Goal: Transaction & Acquisition: Obtain resource

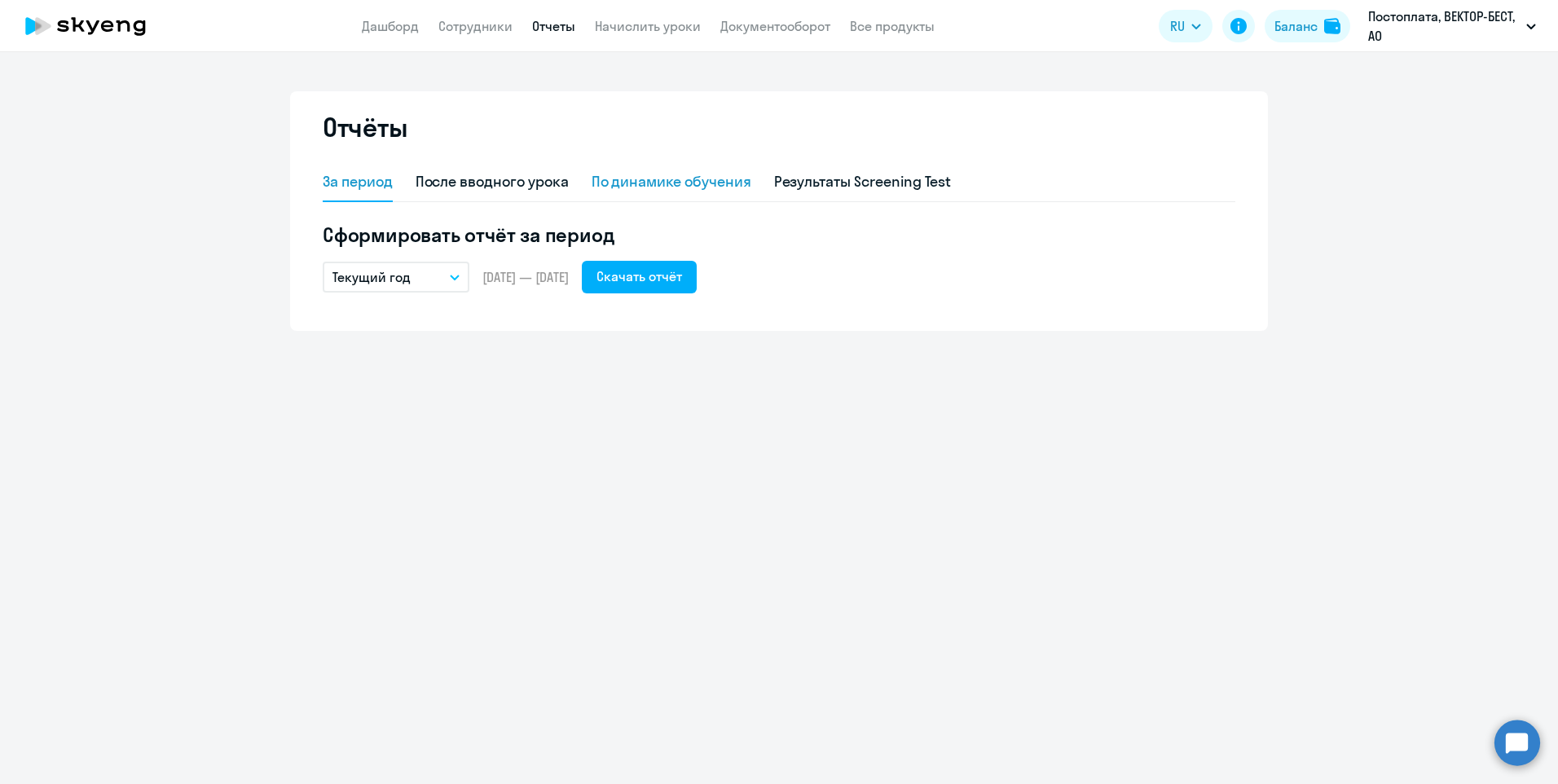
click at [690, 181] on div "По динамике обучения" at bounding box center [671, 181] width 159 height 21
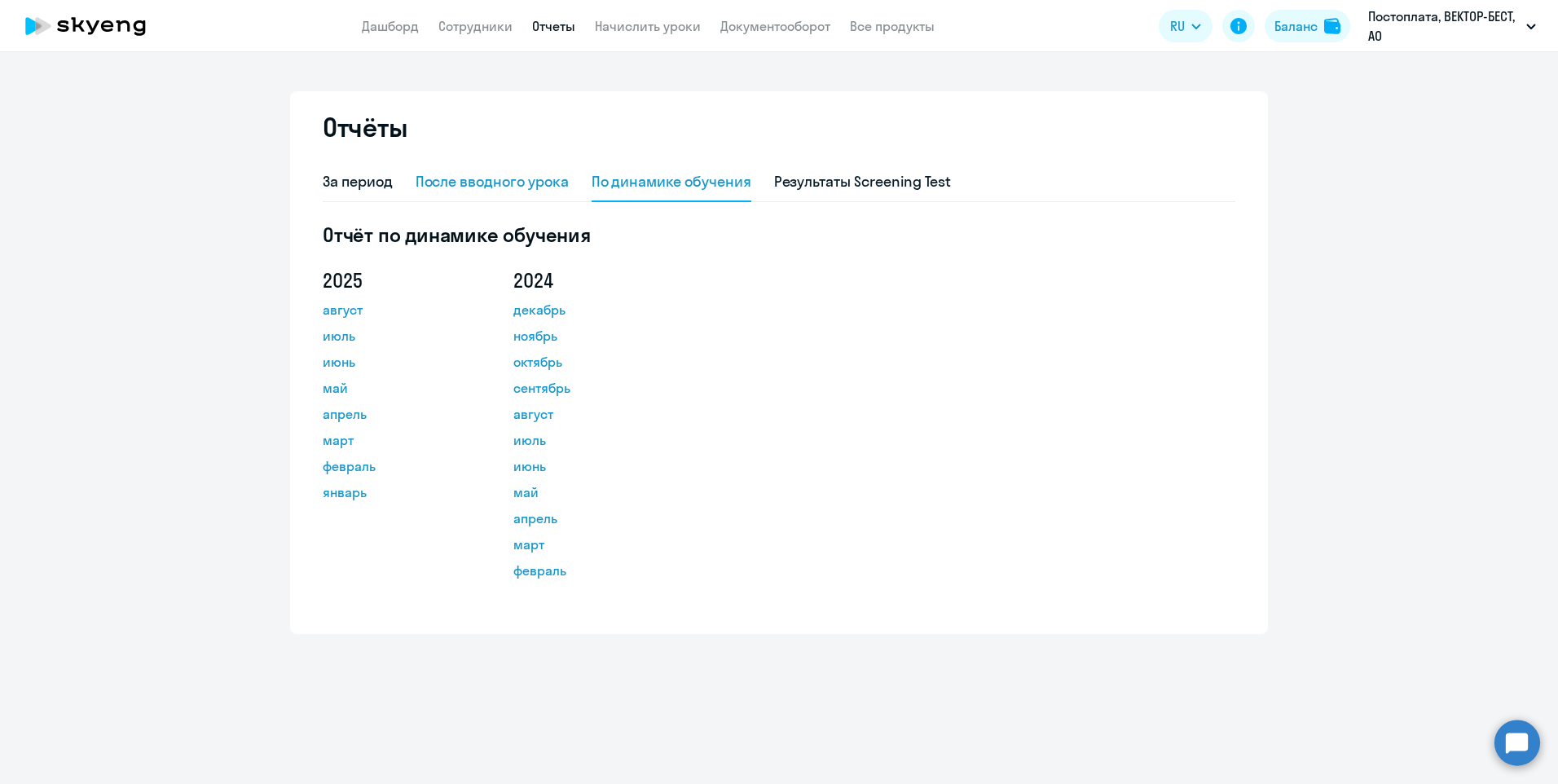
click at [530, 173] on div "После вводного урока" at bounding box center [492, 181] width 153 height 21
select select "10"
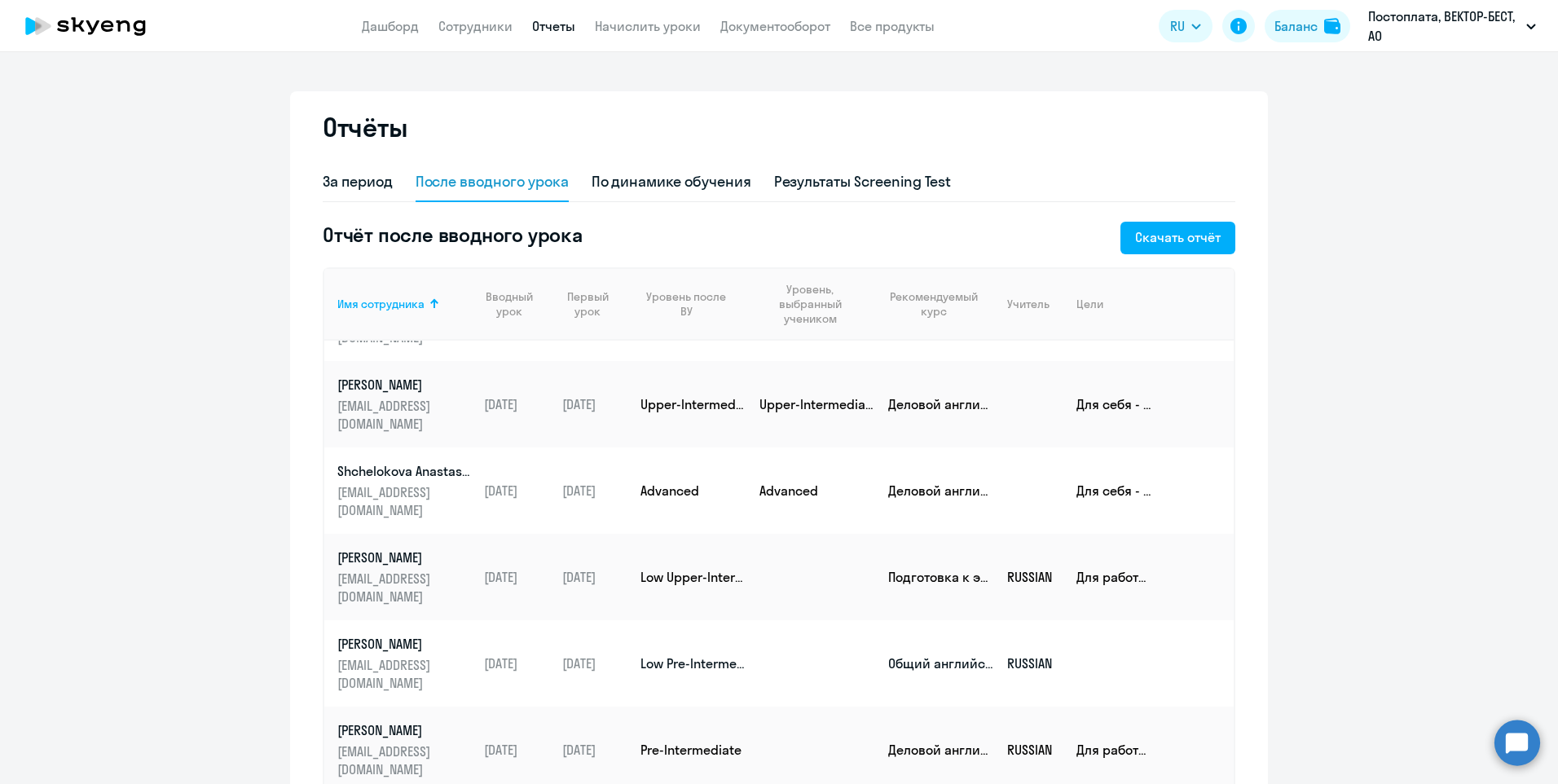
scroll to position [122, 0]
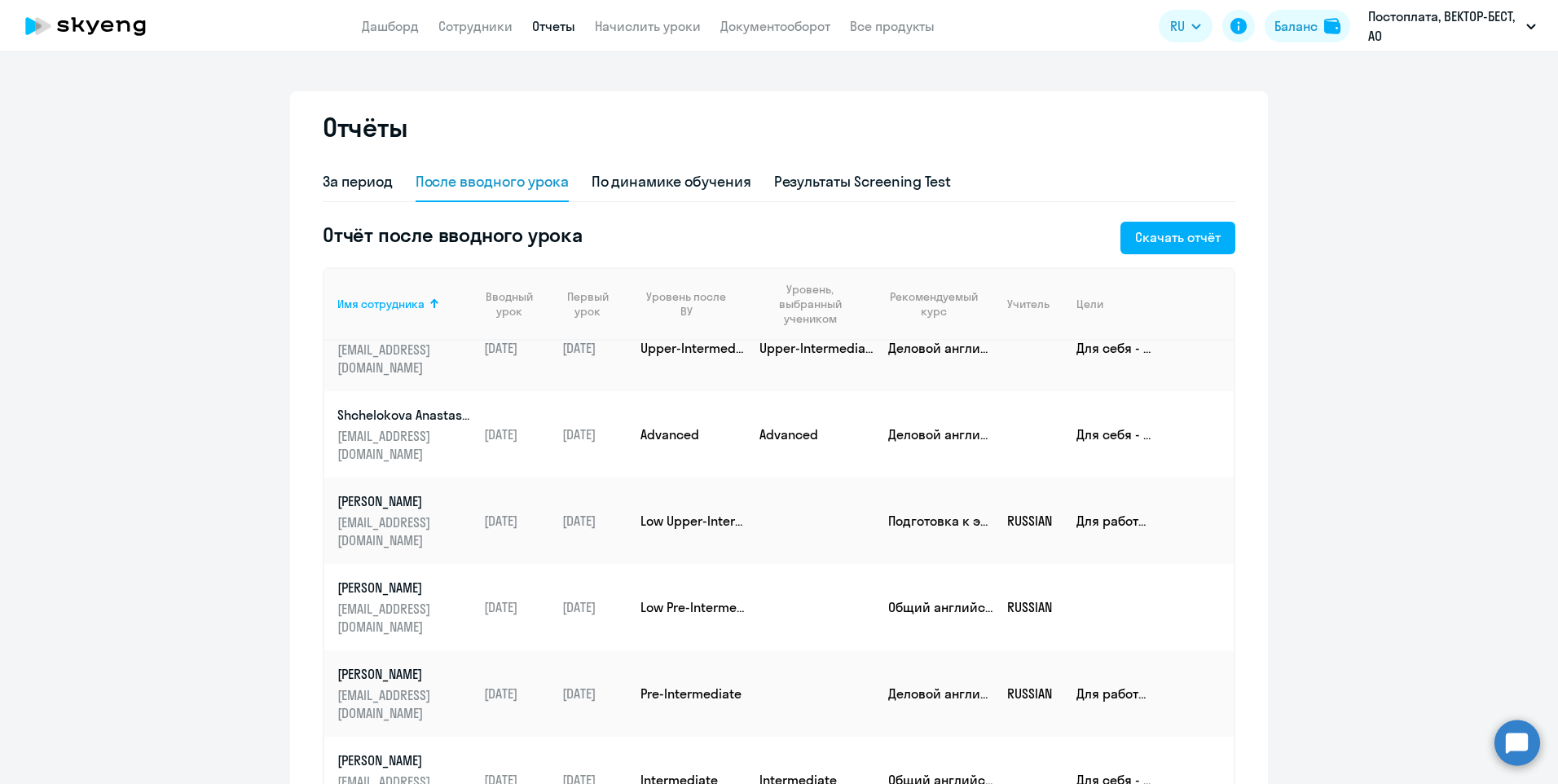
click at [1378, 564] on ng-component "Отчёты За период После вводного урока По динамике обучения Результаты Screening…" at bounding box center [779, 583] width 1558 height 984
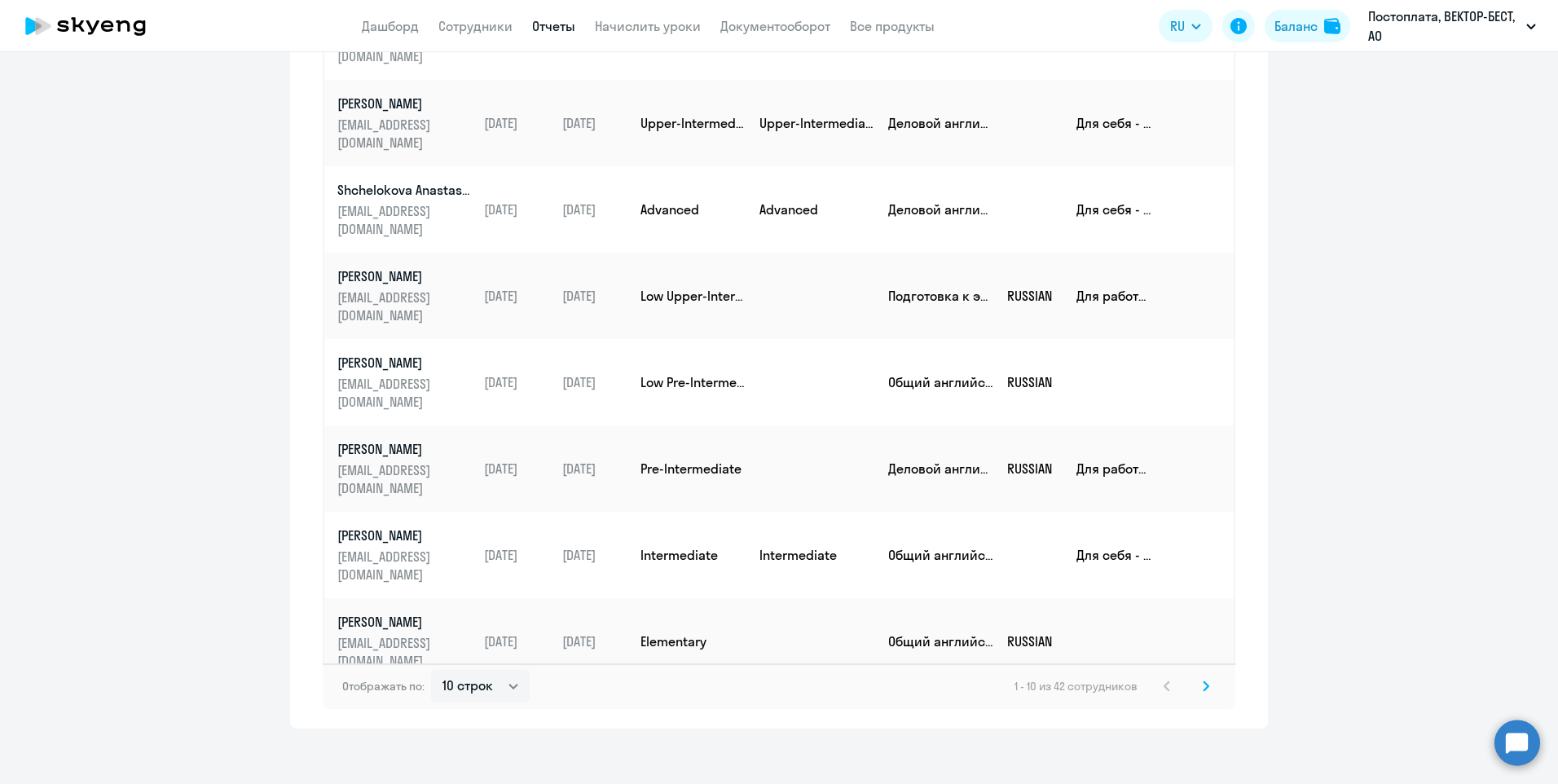
scroll to position [0, 0]
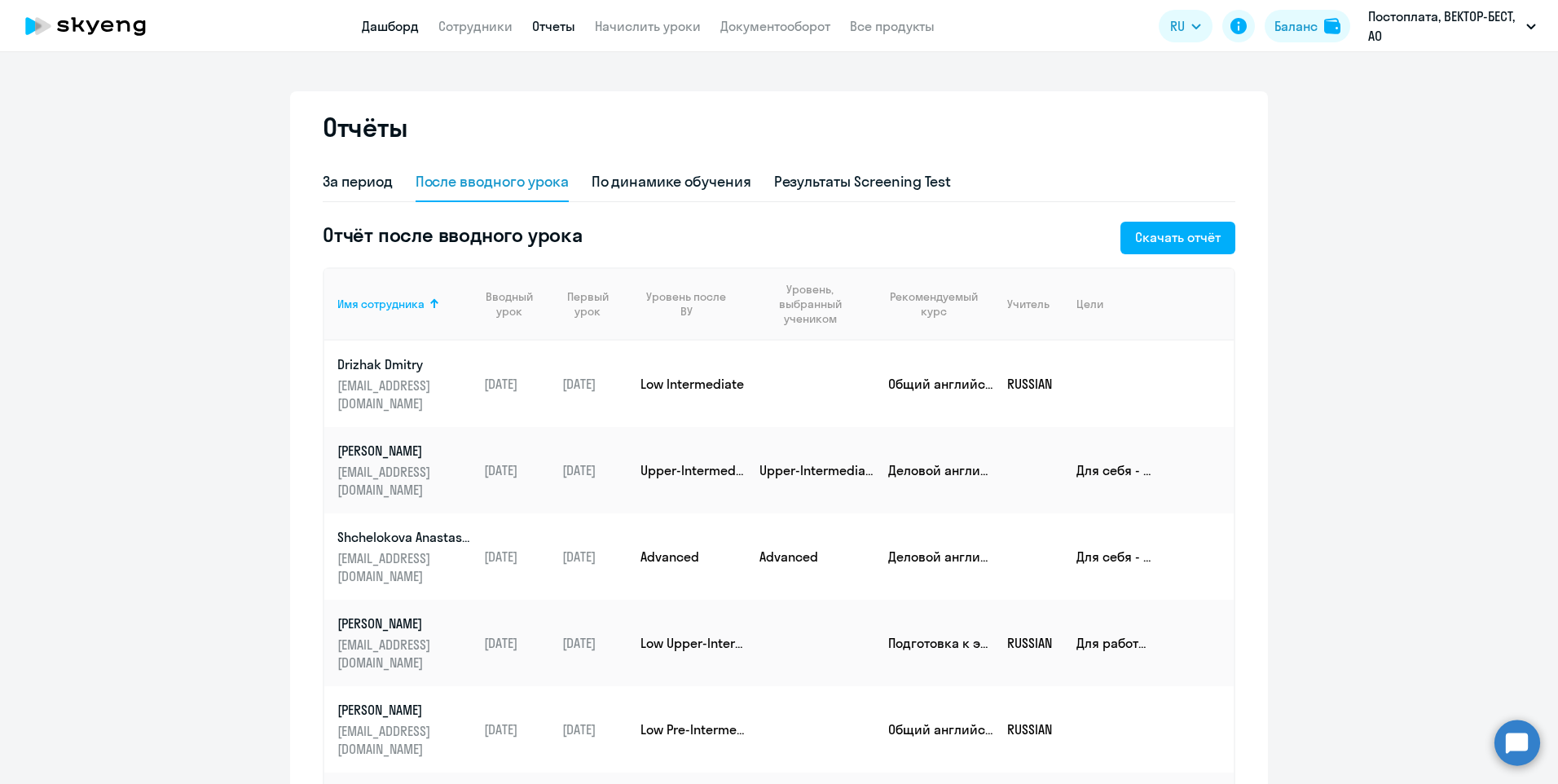
click at [389, 25] on link "Дашборд" at bounding box center [390, 25] width 57 height 16
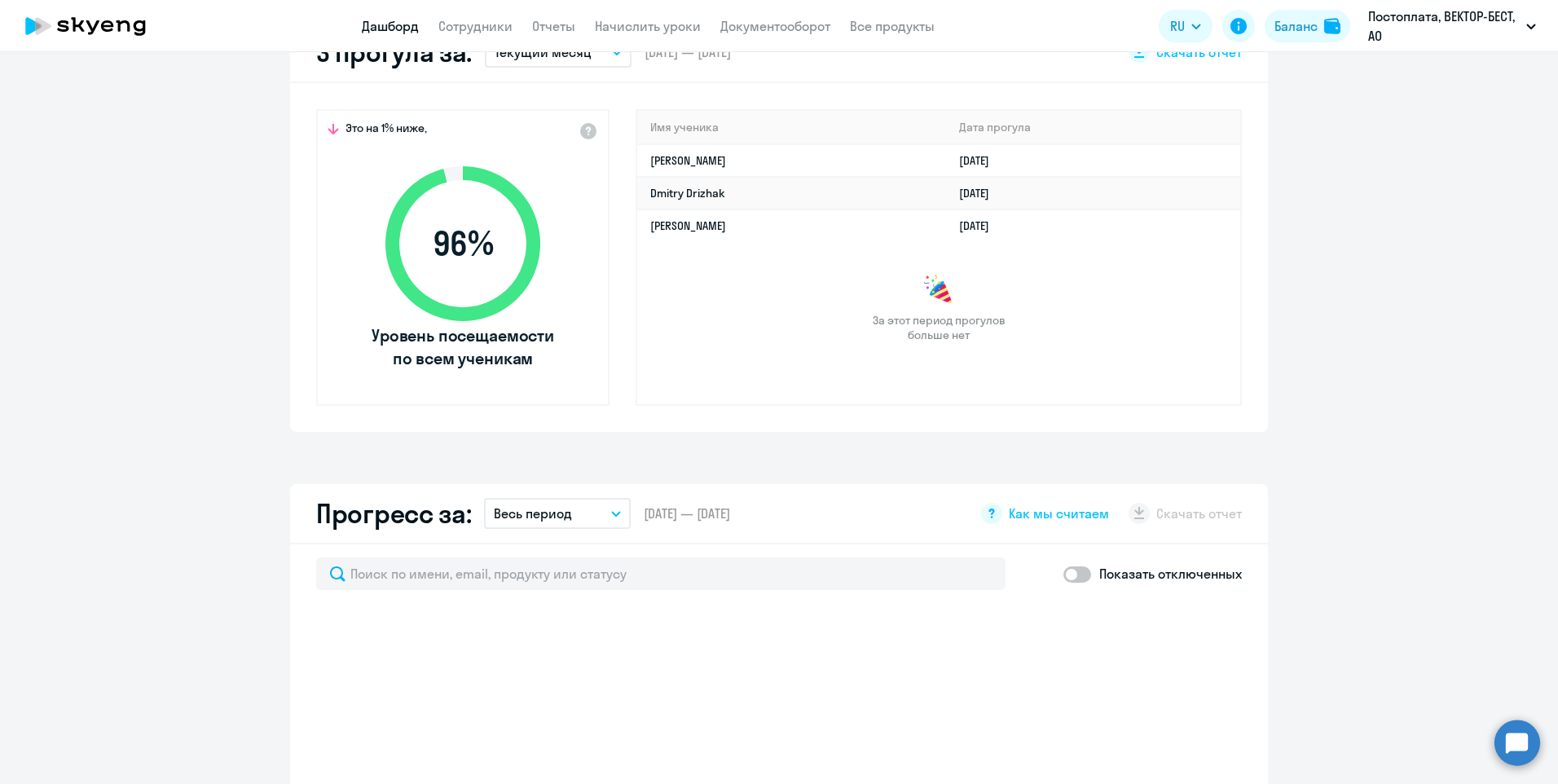
scroll to position [570, 0]
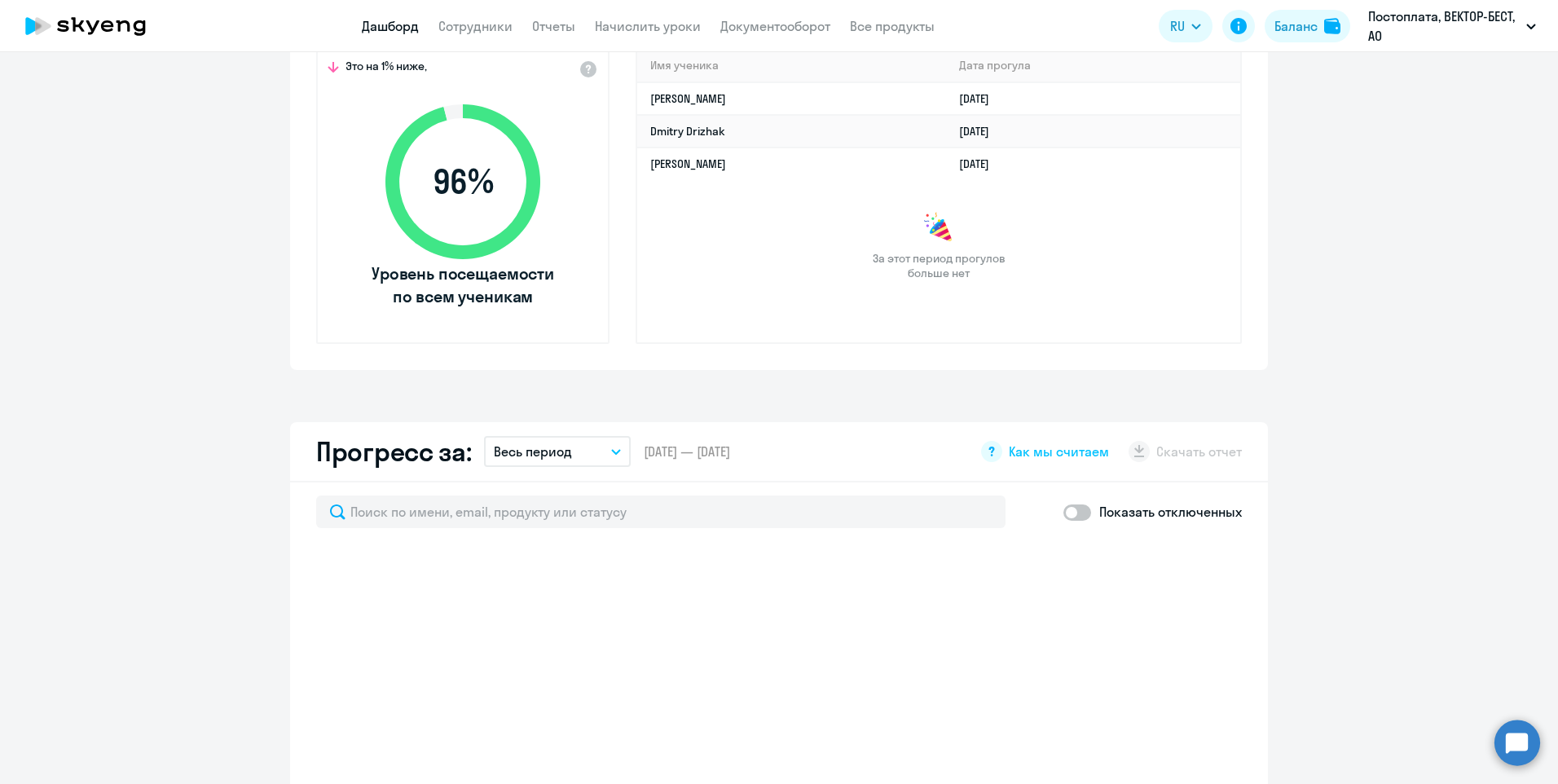
select select "30"
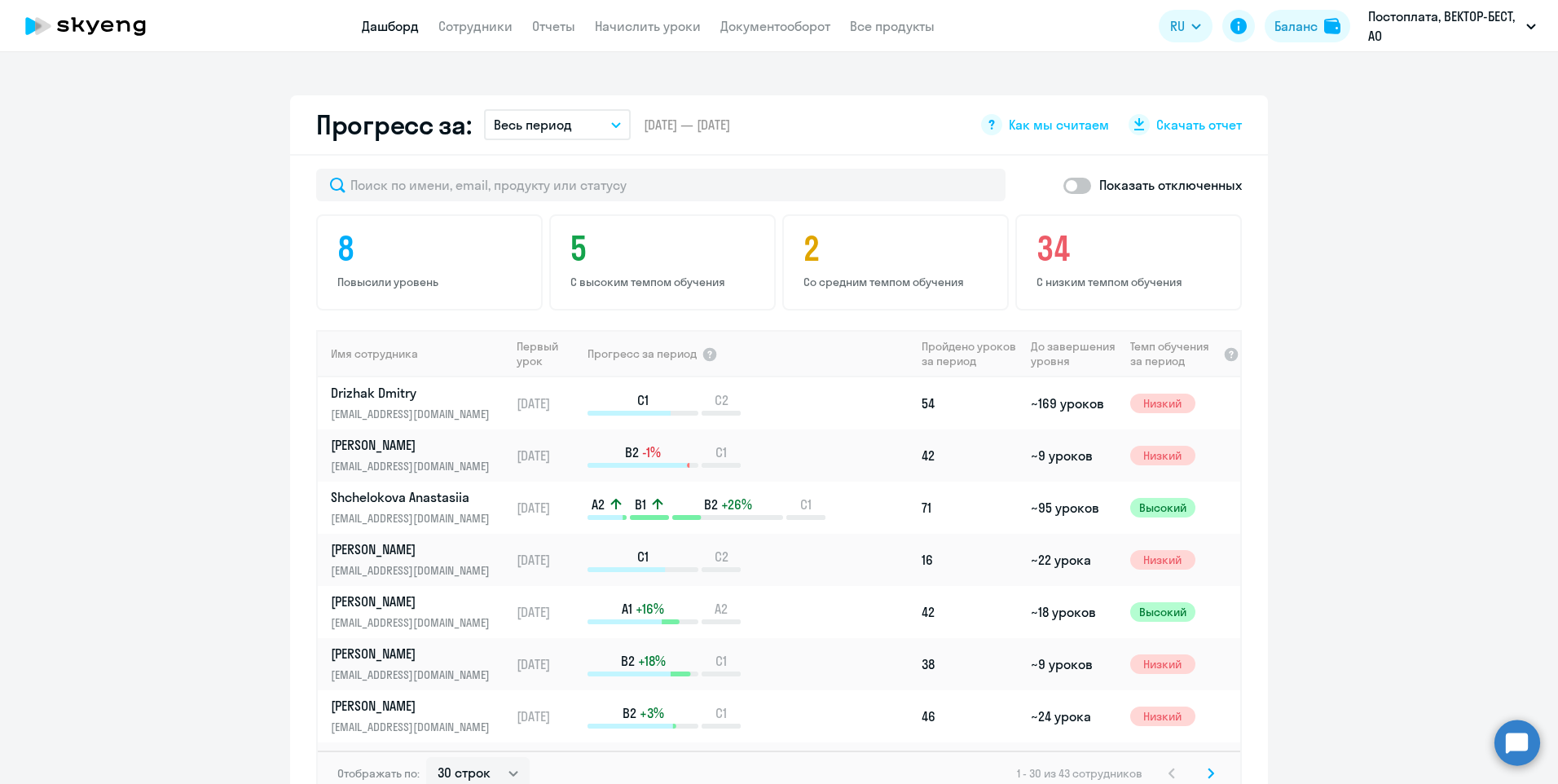
scroll to position [896, 0]
click at [611, 123] on icon "button" at bounding box center [616, 125] width 10 height 6
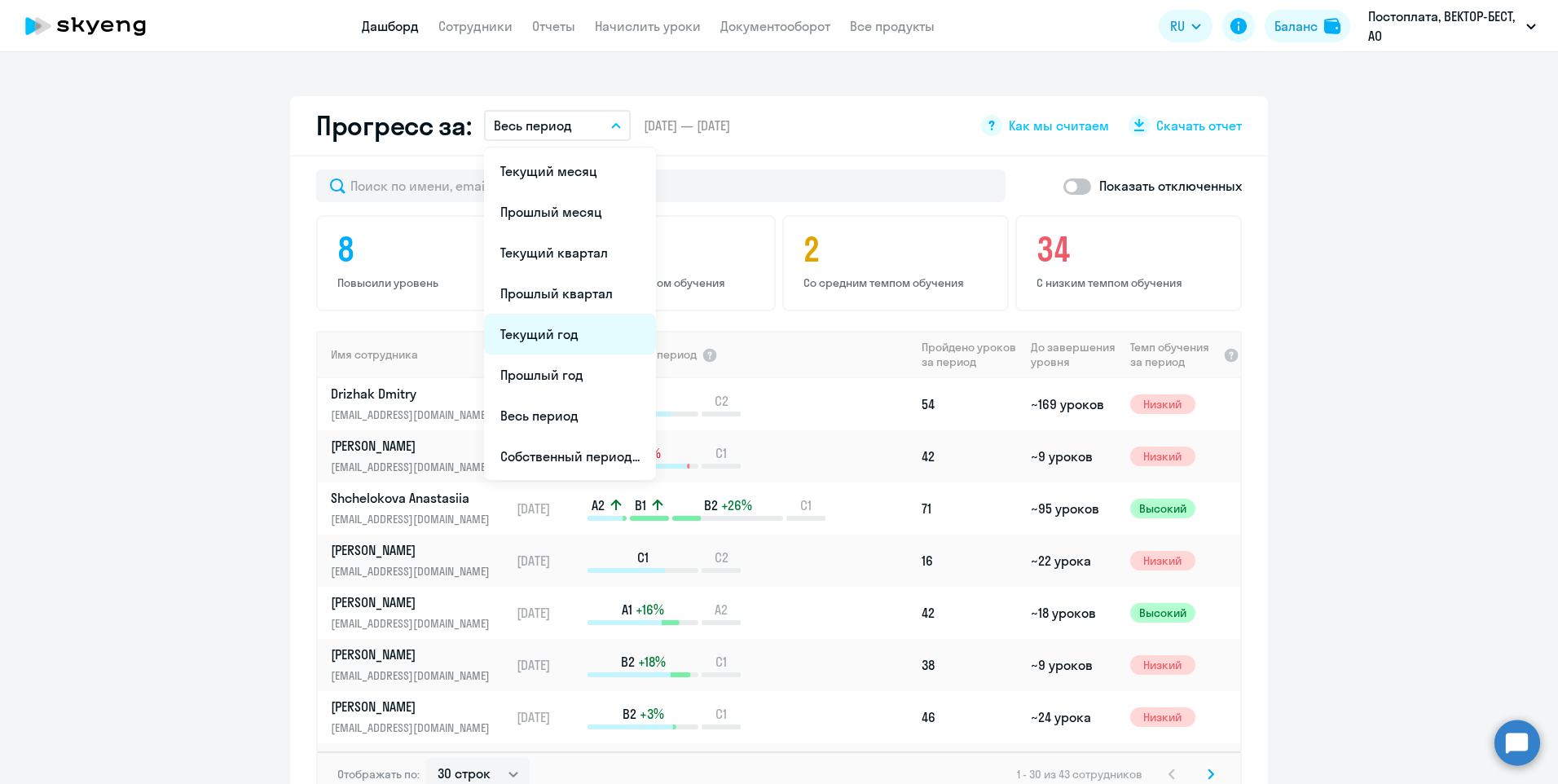
click at [576, 320] on li "Текущий год" at bounding box center [570, 334] width 172 height 41
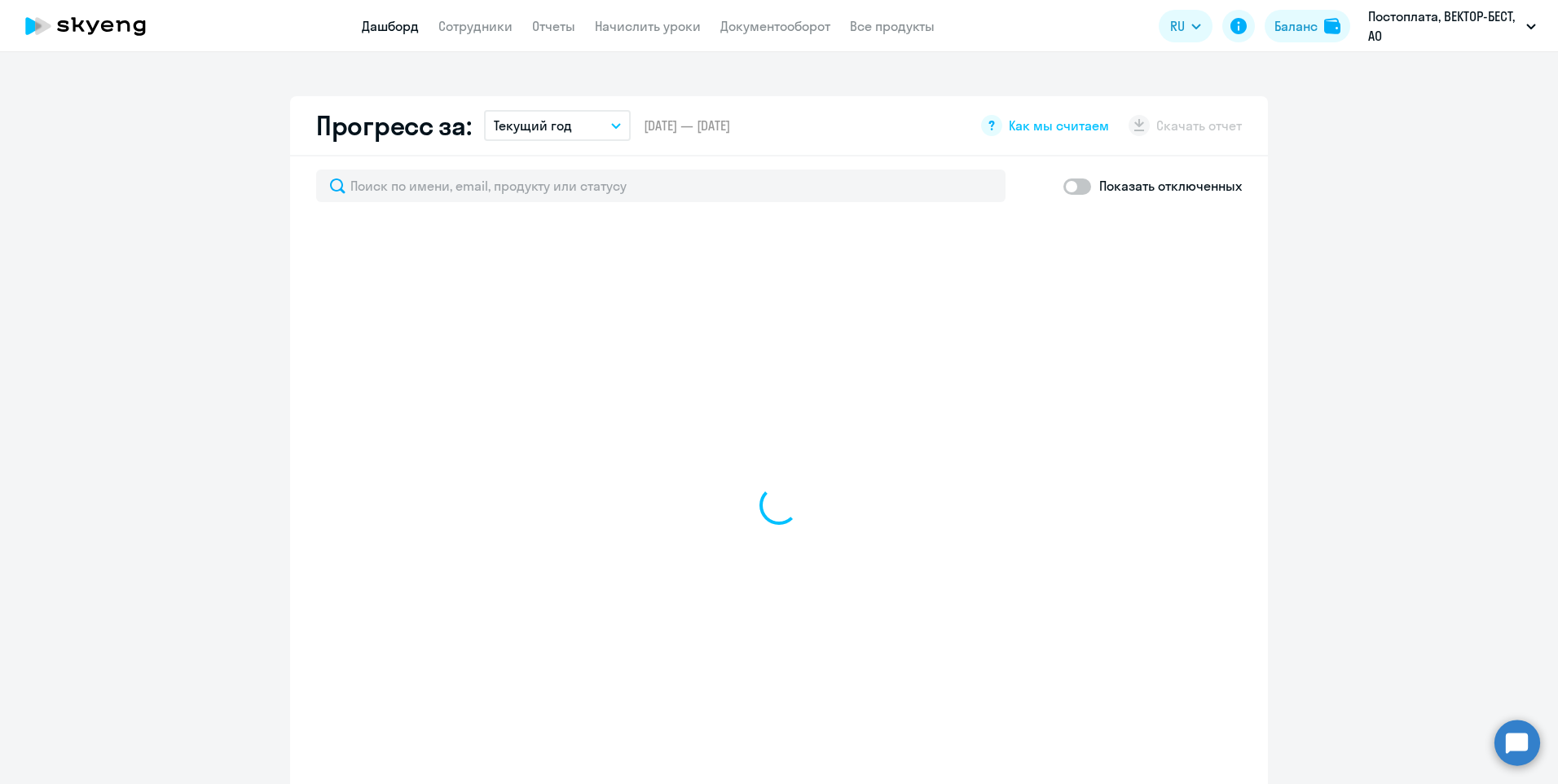
select select "30"
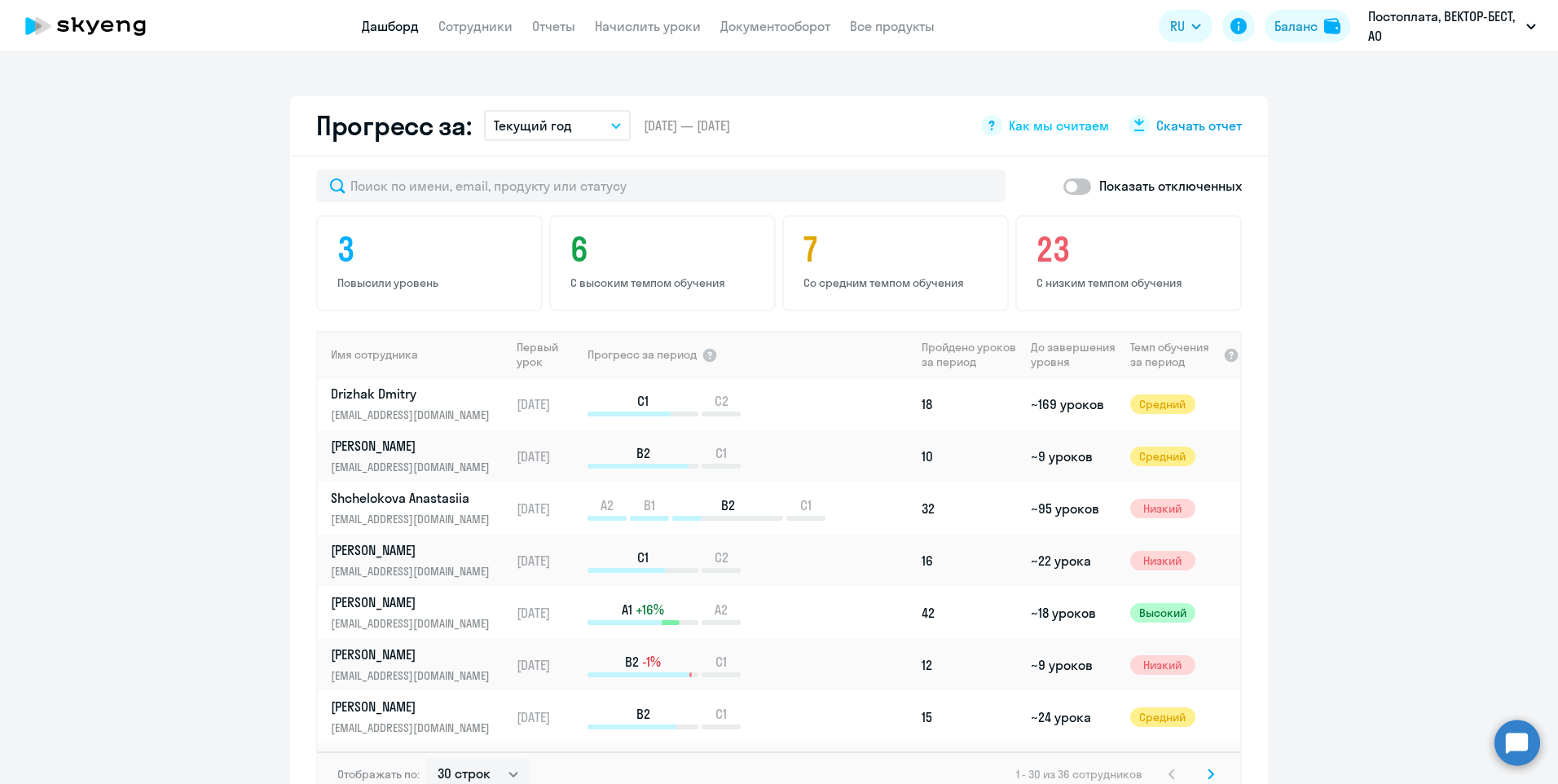
click at [1174, 126] on span "Скачать отчет" at bounding box center [1199, 125] width 86 height 18
click at [1432, 530] on app-progress-dashboard "Прогресс за: Текущий год Текущий месяц Прошлый месяц Текущий квартал [GEOGRAPHI…" at bounding box center [779, 464] width 1558 height 737
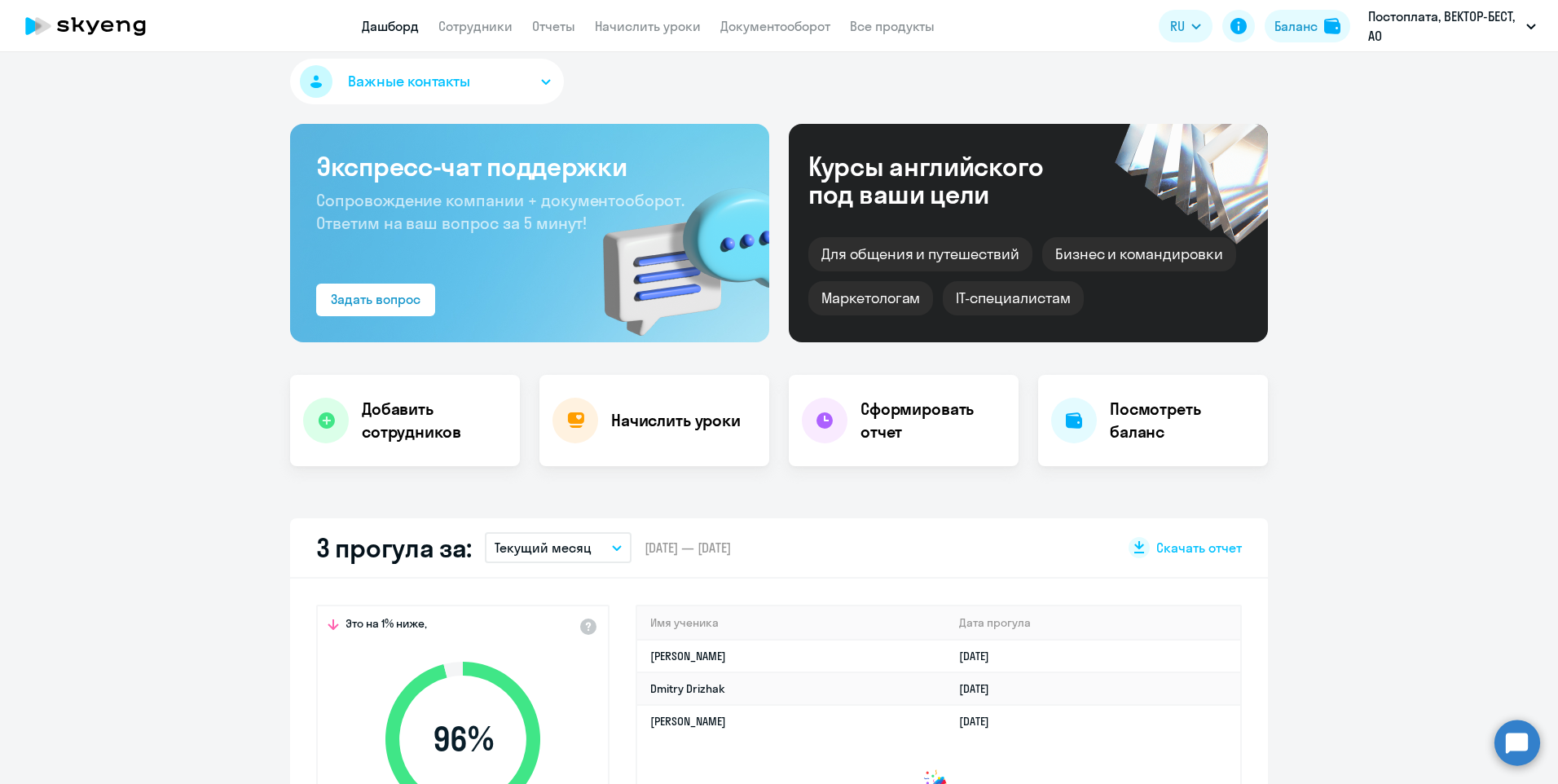
scroll to position [0, 0]
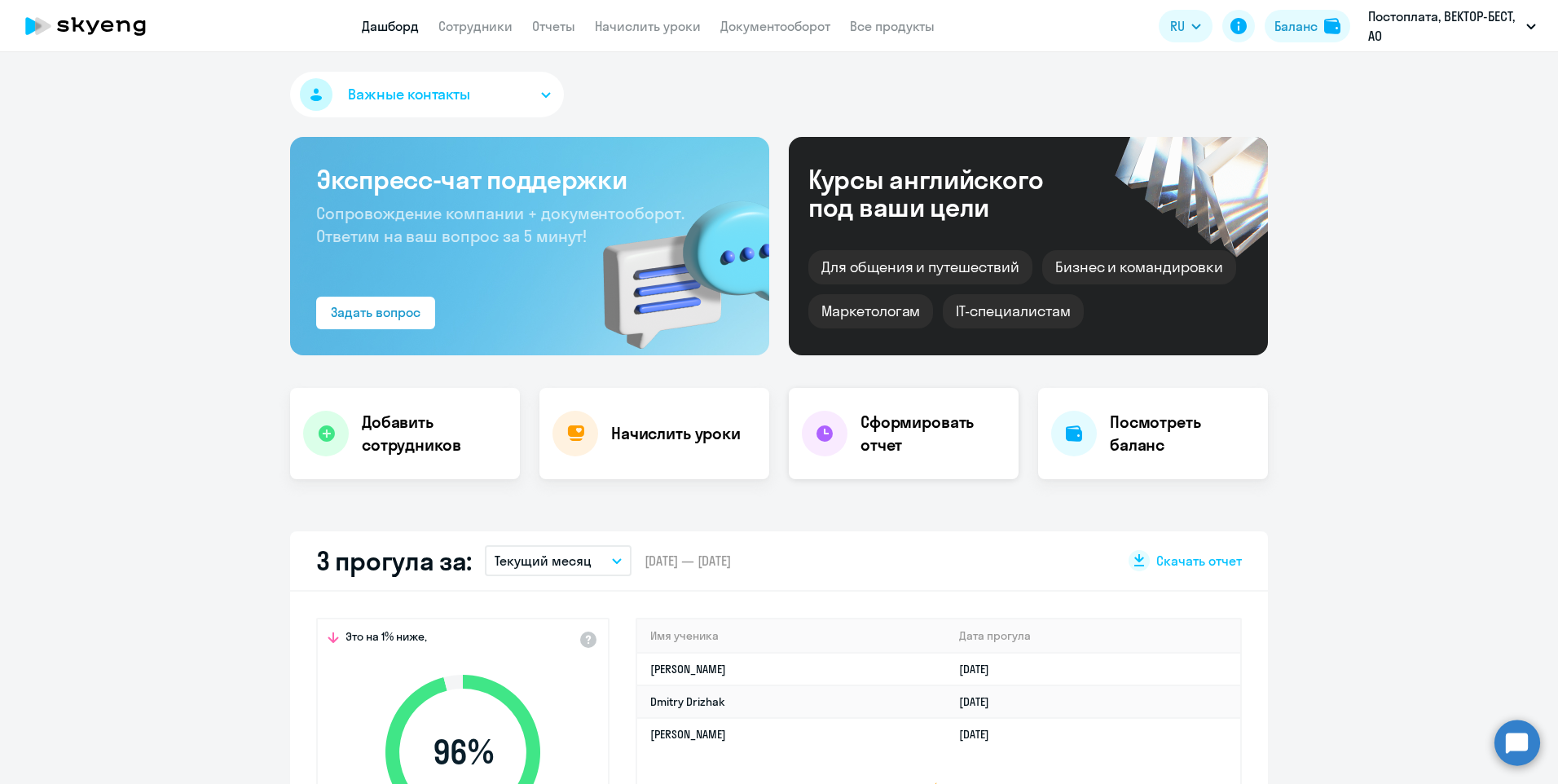
click at [894, 420] on h4 "Сформировать отчет" at bounding box center [932, 433] width 145 height 46
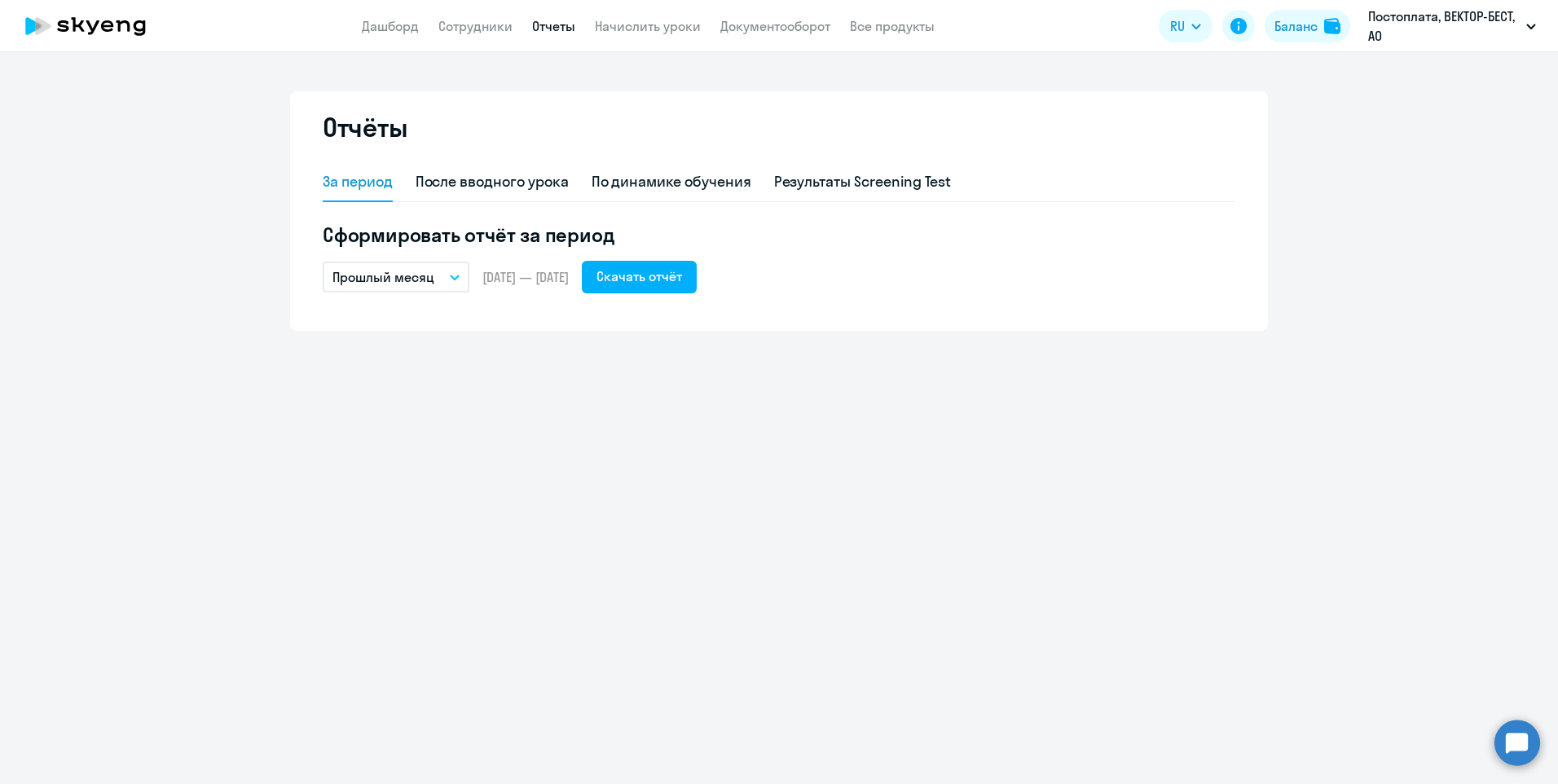
click at [460, 281] on button "Прошлый месяц" at bounding box center [396, 277] width 147 height 31
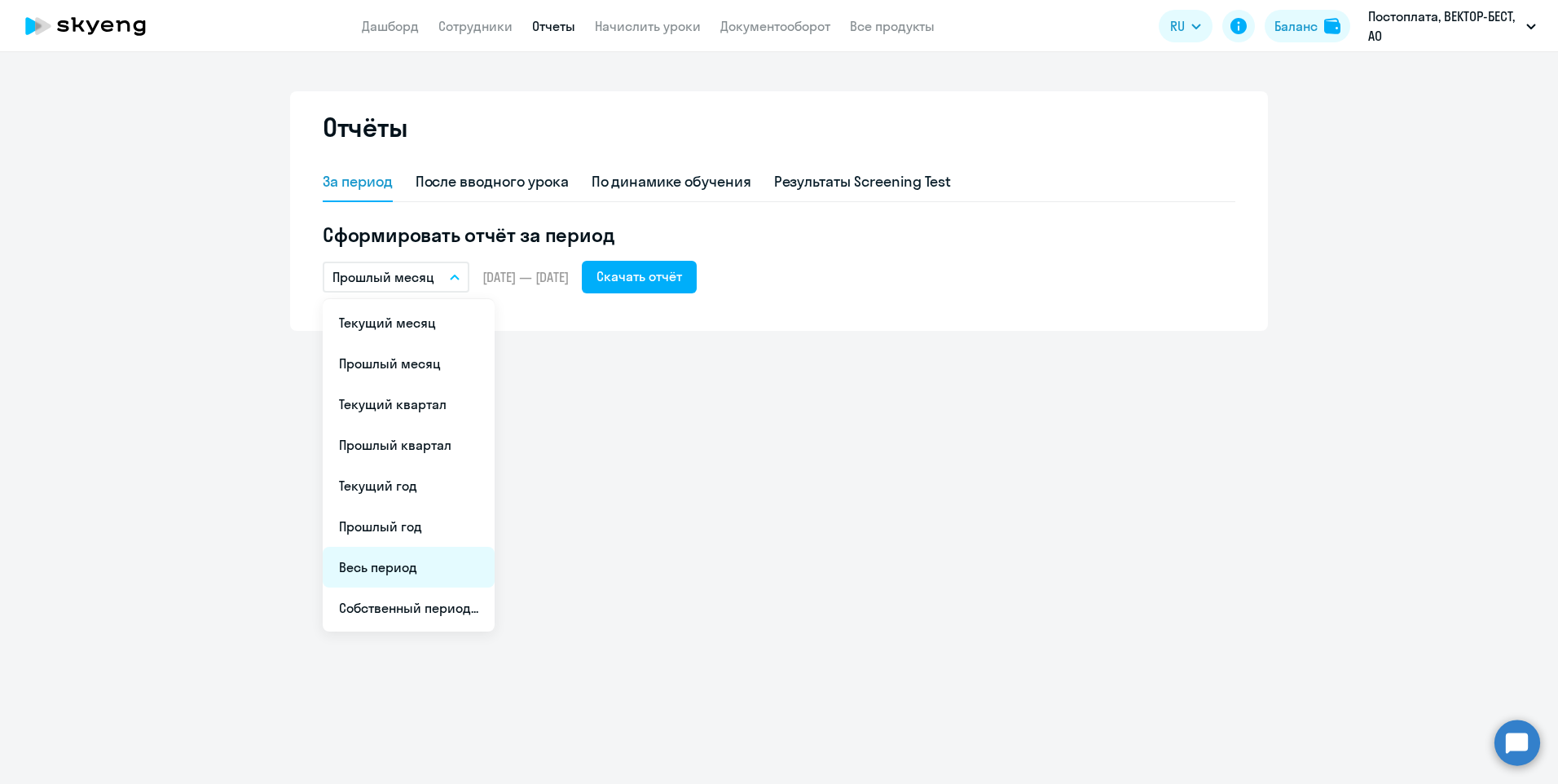
click at [455, 570] on li "Весь период" at bounding box center [409, 567] width 172 height 41
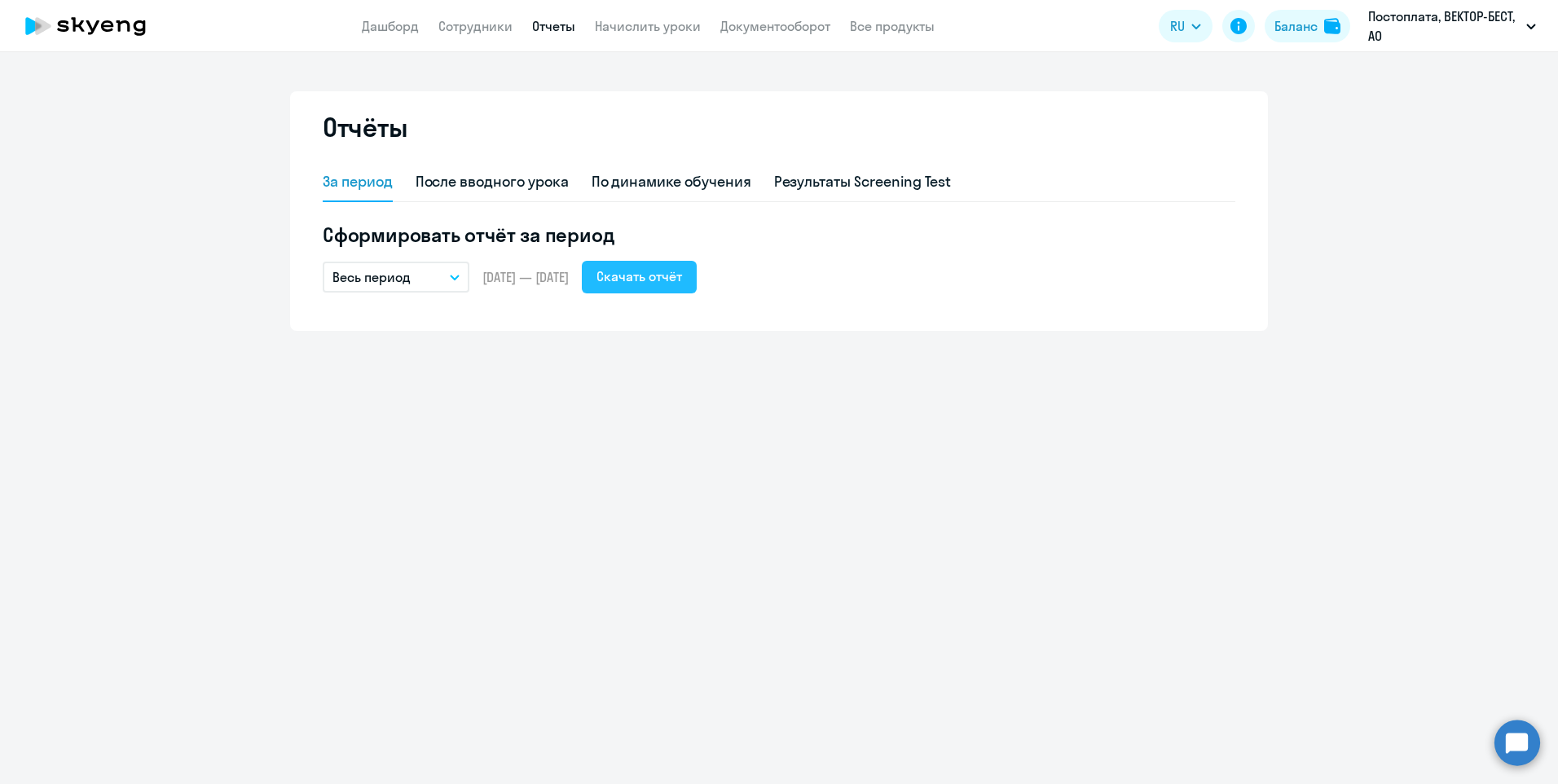
click at [655, 281] on div "Скачать отчёт" at bounding box center [639, 275] width 86 height 19
